Goal: Information Seeking & Learning: Learn about a topic

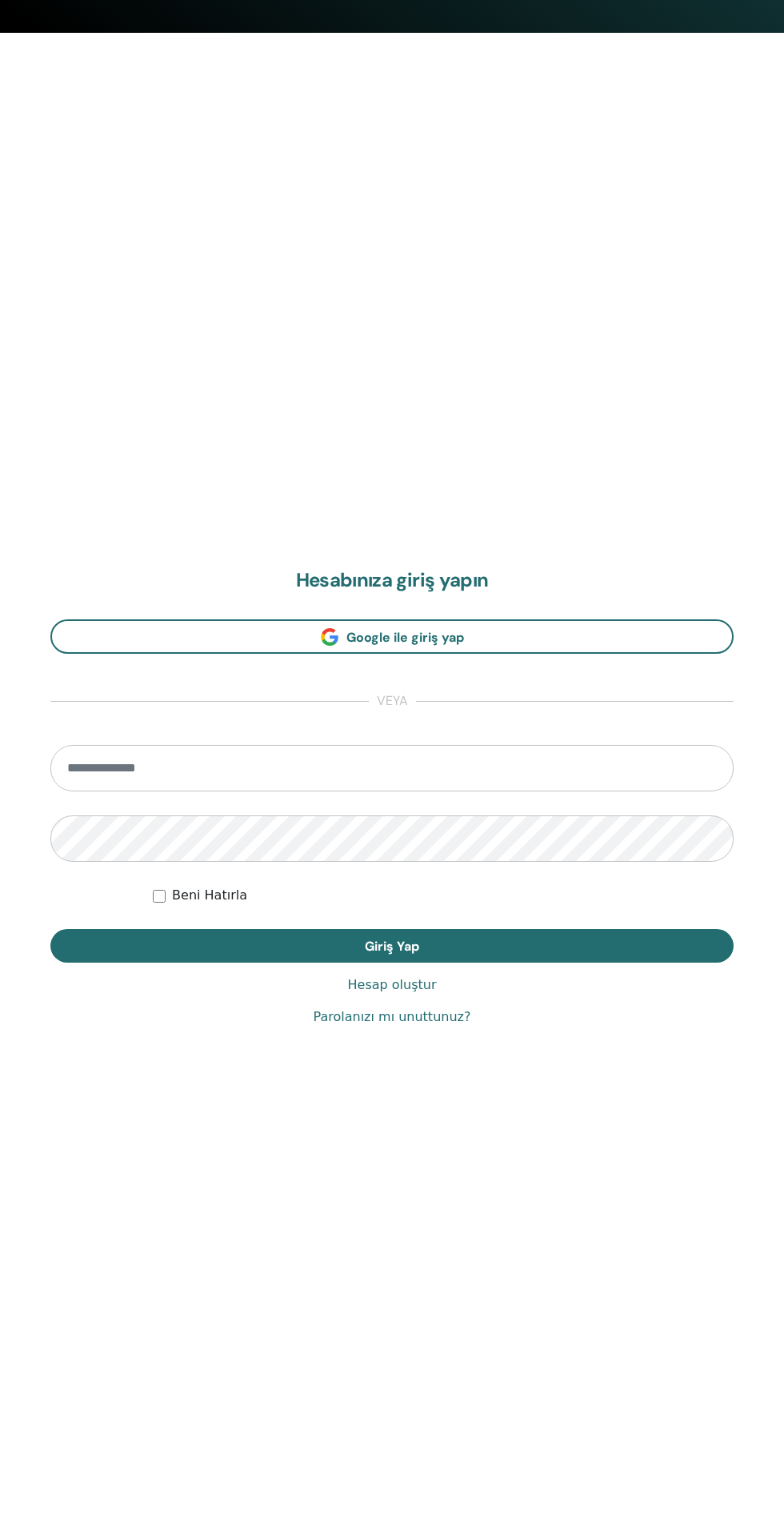
scroll to position [1501, 0]
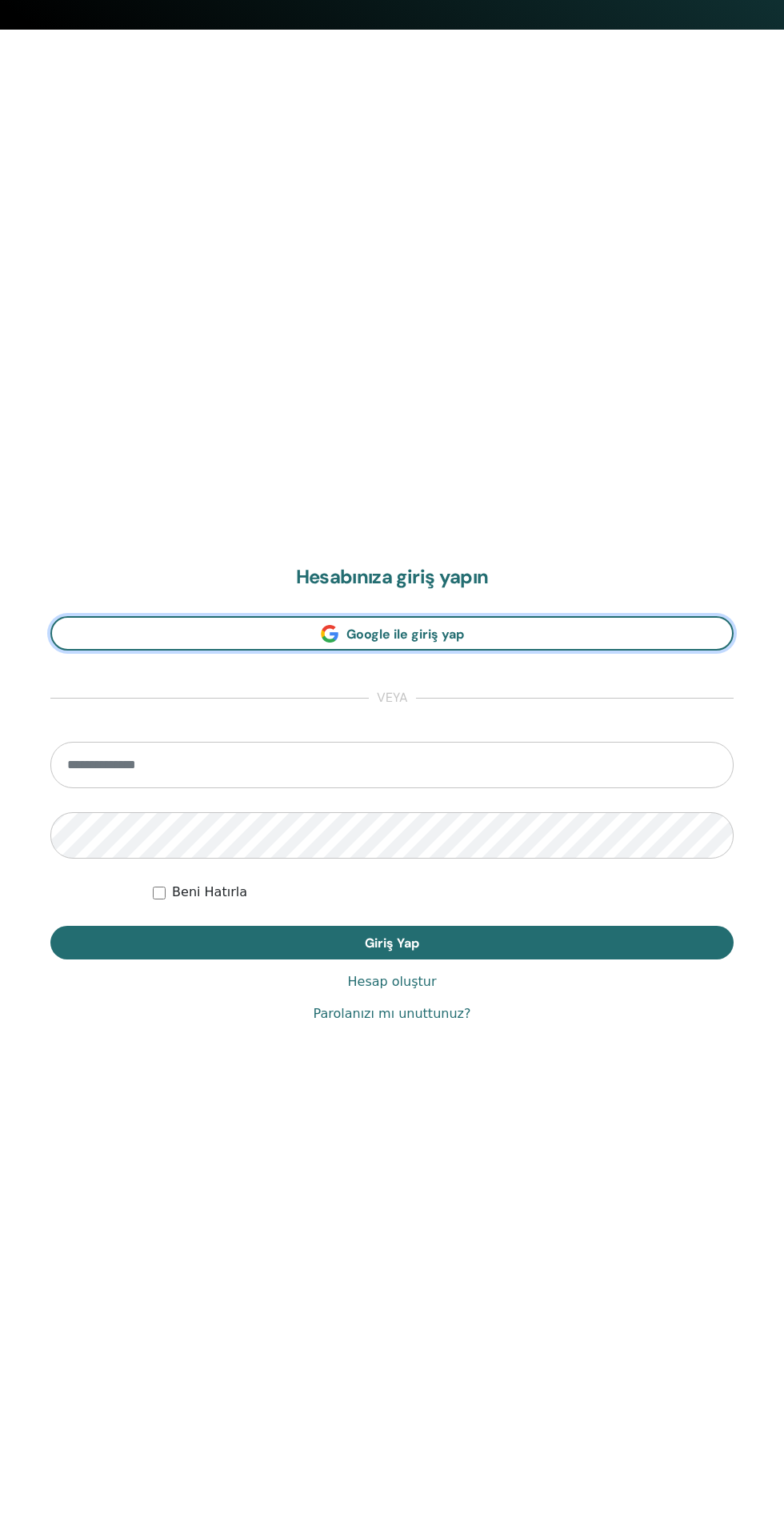
click at [184, 634] on link "Google ile giriş yap" at bounding box center [391, 634] width 683 height 35
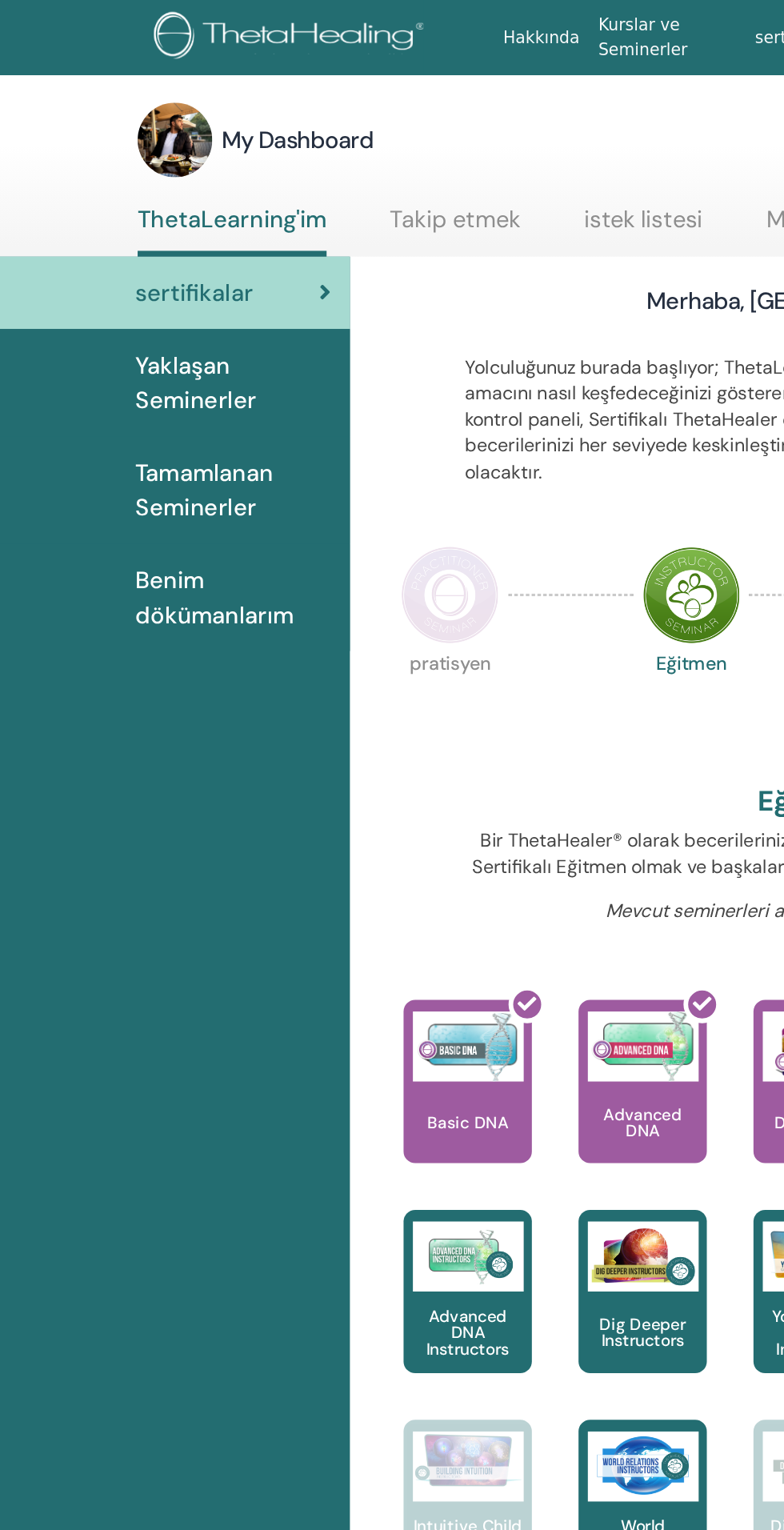
click at [166, 263] on span "Yaklaşan Seminerler" at bounding box center [160, 262] width 135 height 48
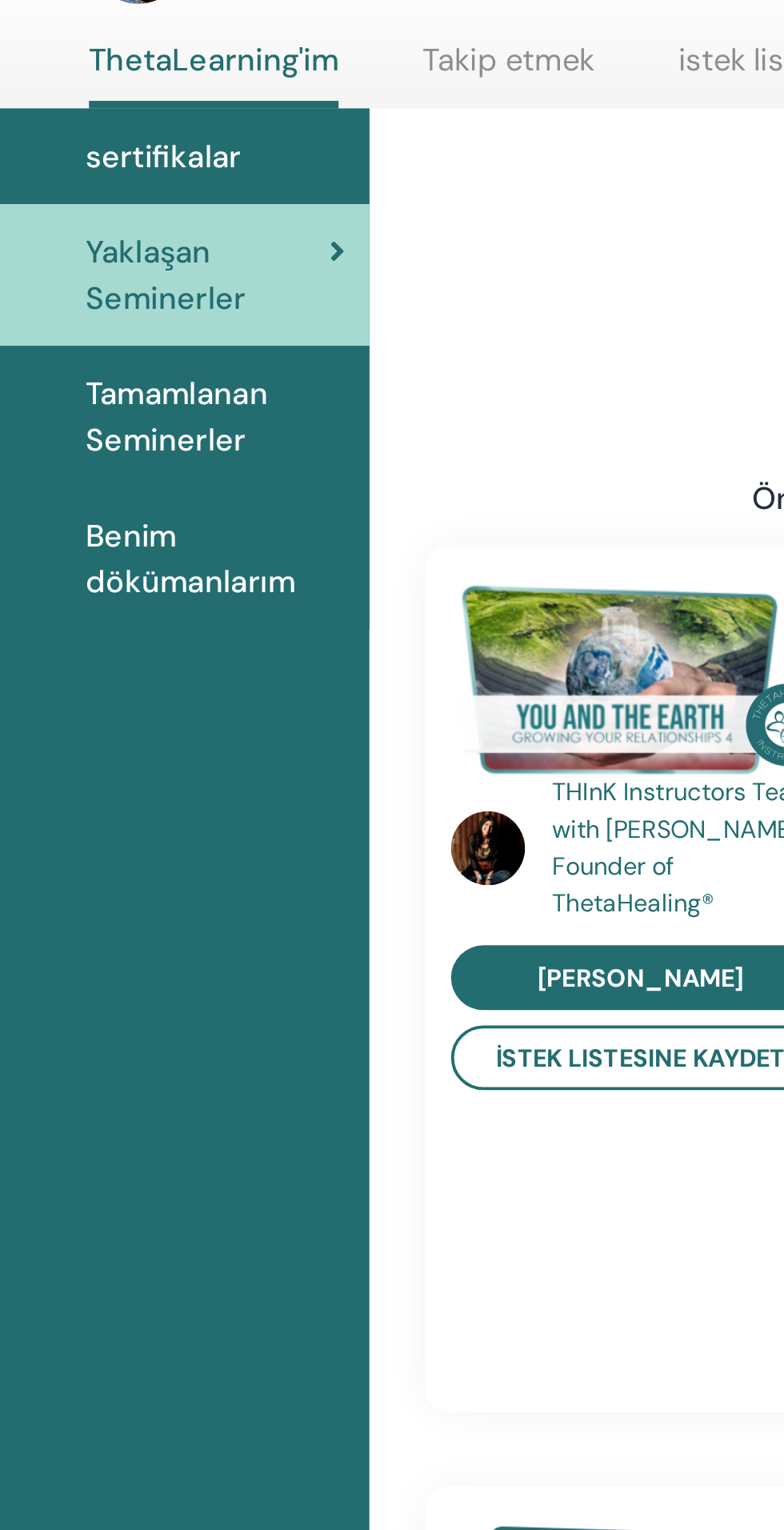
click at [151, 356] on span "Tamamlanan Seminerler" at bounding box center [160, 336] width 135 height 48
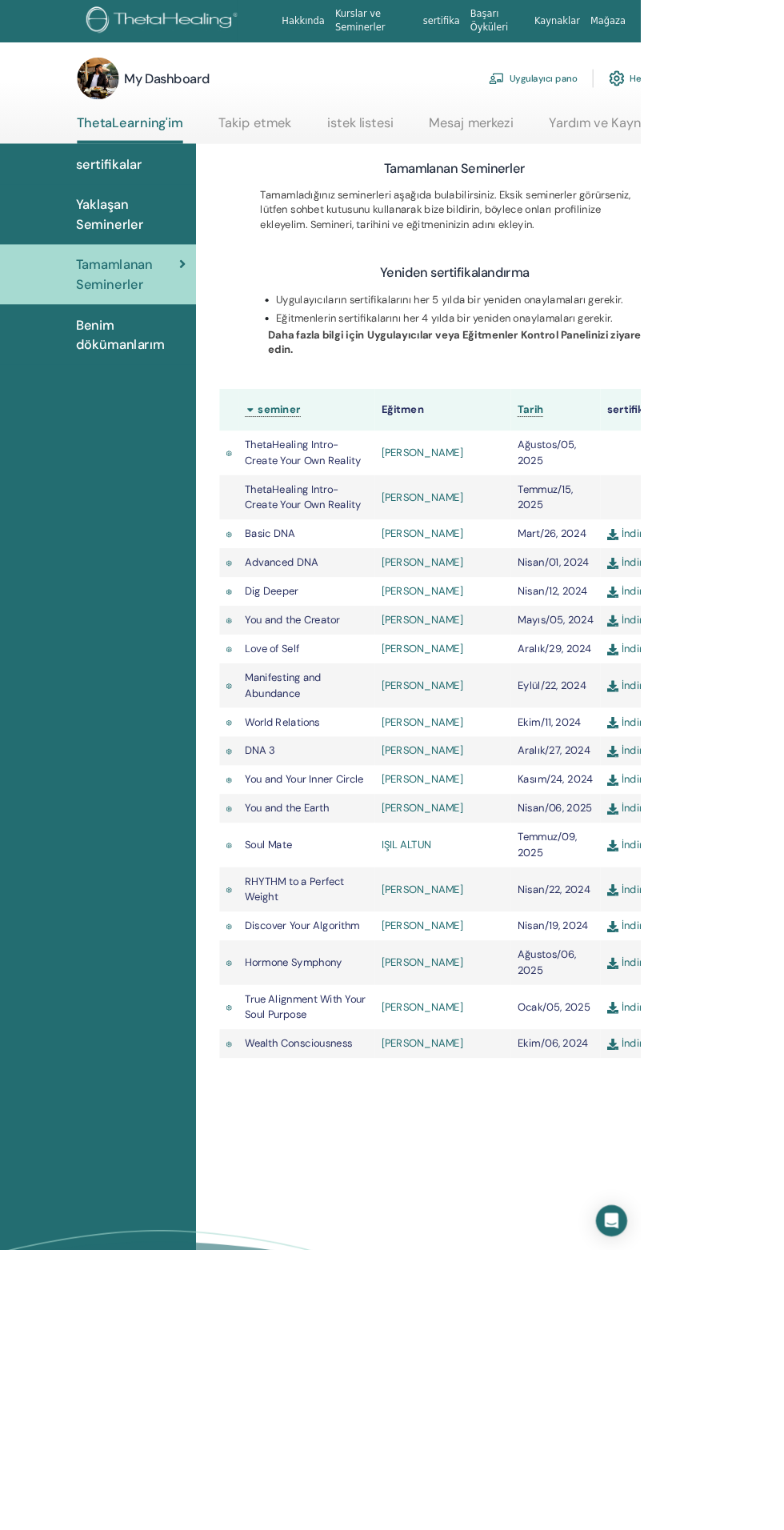
click at [498, 759] on link "[PERSON_NAME]" at bounding box center [517, 758] width 100 height 16
